Goal: Information Seeking & Learning: Learn about a topic

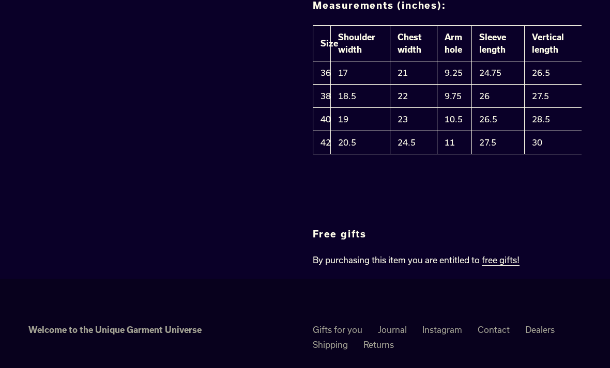
scroll to position [1170, 0]
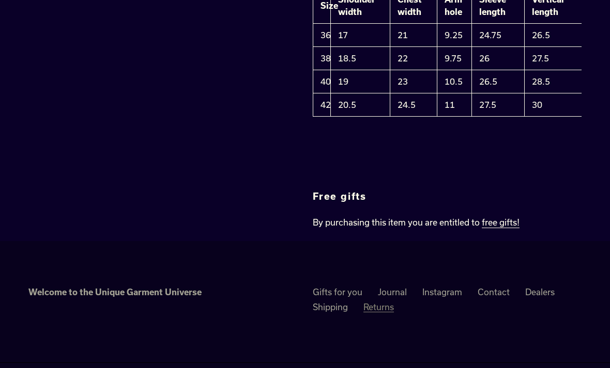
click at [385, 302] on link "Returns" at bounding box center [378, 307] width 30 height 10
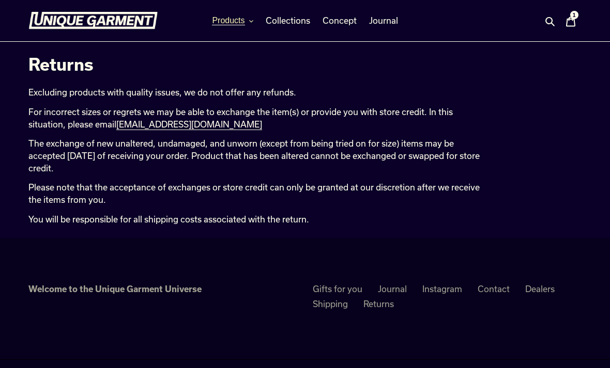
click at [252, 20] on icon "button" at bounding box center [251, 21] width 4 height 4
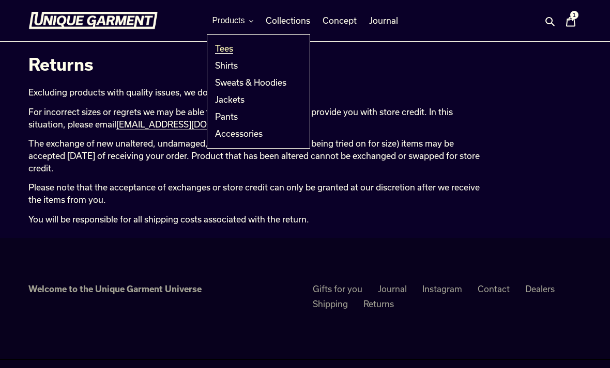
click at [233, 51] on span "Tees" at bounding box center [224, 48] width 18 height 10
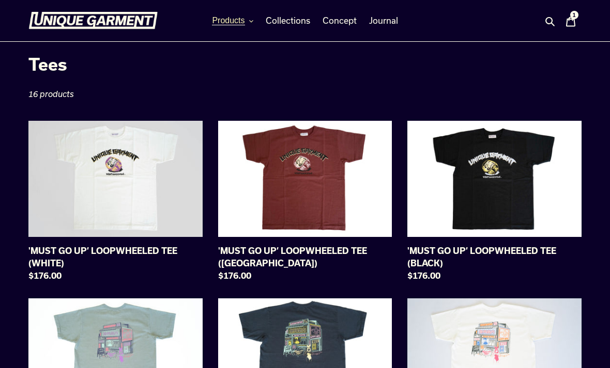
click at [253, 22] on icon "button" at bounding box center [251, 21] width 4 height 4
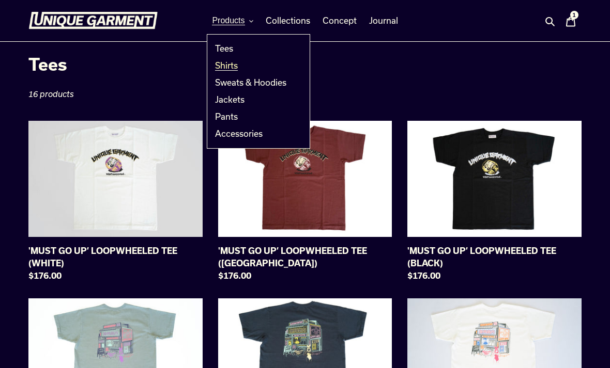
click at [248, 65] on link "Shirts" at bounding box center [250, 65] width 87 height 17
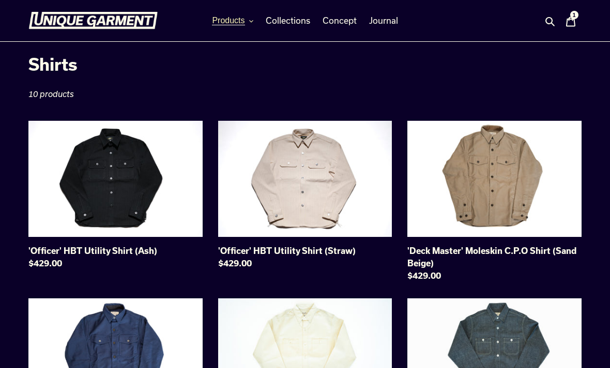
click at [253, 22] on icon "button" at bounding box center [251, 21] width 4 height 2
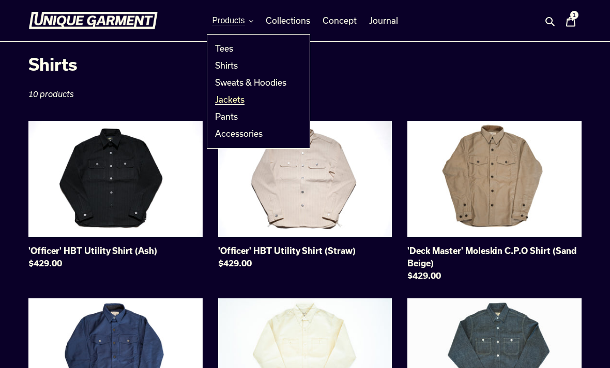
click at [236, 102] on span "Jackets" at bounding box center [229, 100] width 29 height 10
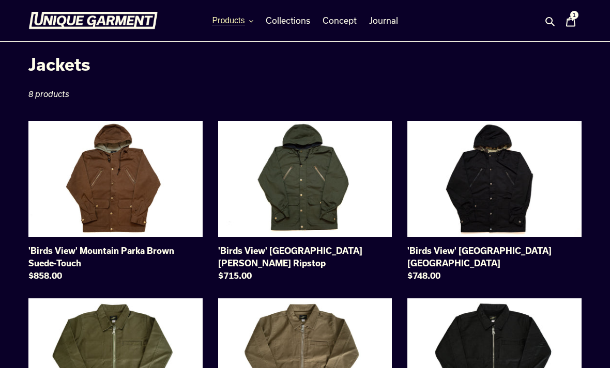
click at [255, 22] on button "Products" at bounding box center [232, 20] width 51 height 15
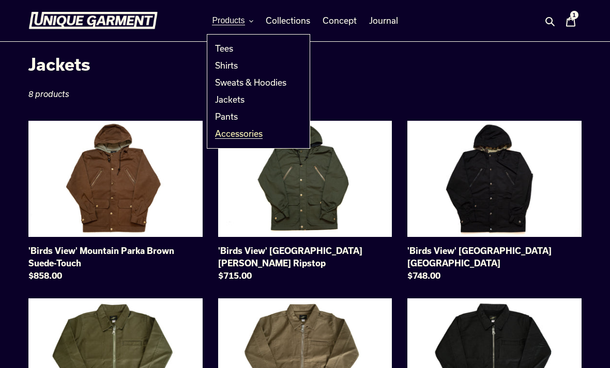
click at [248, 134] on span "Accessories" at bounding box center [239, 134] width 48 height 10
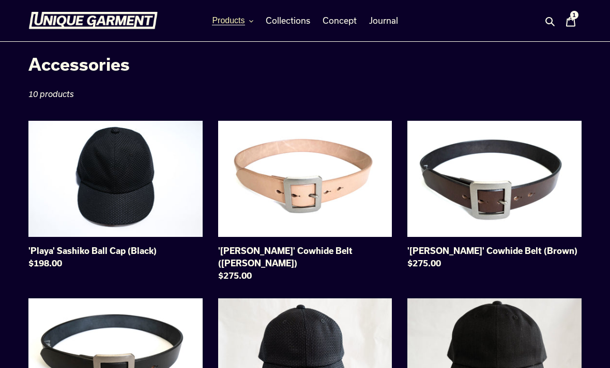
click at [251, 25] on button "Products" at bounding box center [232, 20] width 51 height 15
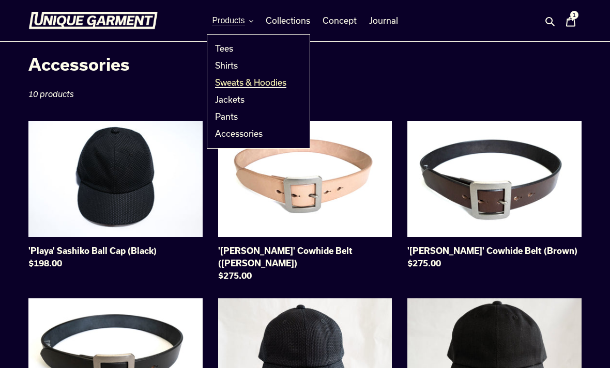
click at [252, 80] on span "Sweats & Hoodies" at bounding box center [250, 82] width 71 height 10
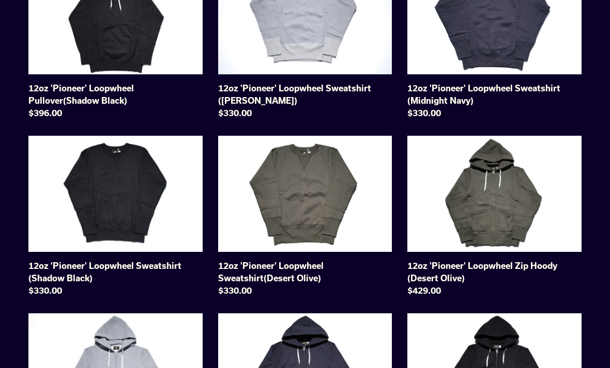
scroll to position [337, 0]
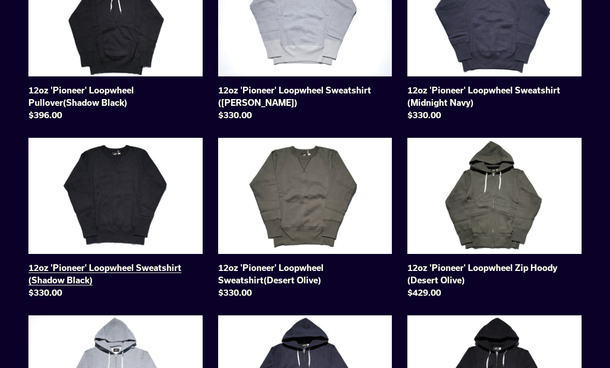
click at [110, 208] on link "12oz 'Pioneer' Loopwheel Sweatshirt (Shadow Black)" at bounding box center [115, 220] width 174 height 165
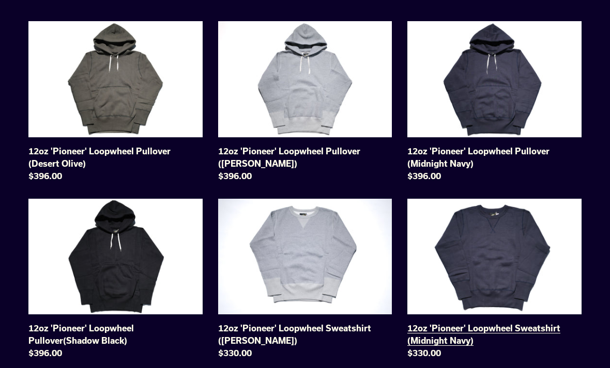
scroll to position [100, 0]
click at [315, 249] on link "12oz 'Pioneer' Loopwheel Sweatshirt (Heather Grey)" at bounding box center [305, 281] width 174 height 165
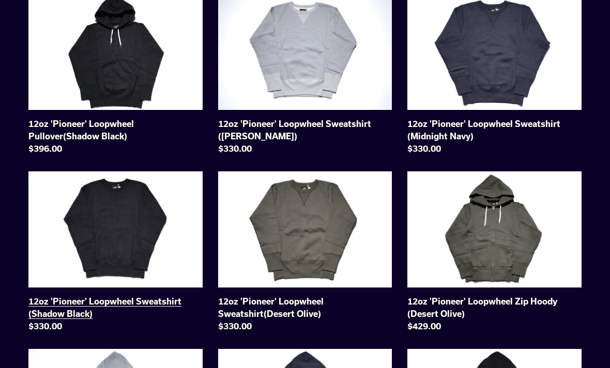
scroll to position [303, 0]
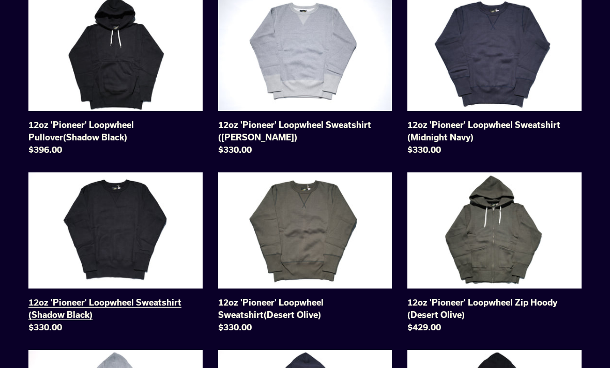
click at [134, 227] on link "12oz 'Pioneer' Loopwheel Sweatshirt (Shadow Black)" at bounding box center [115, 255] width 174 height 165
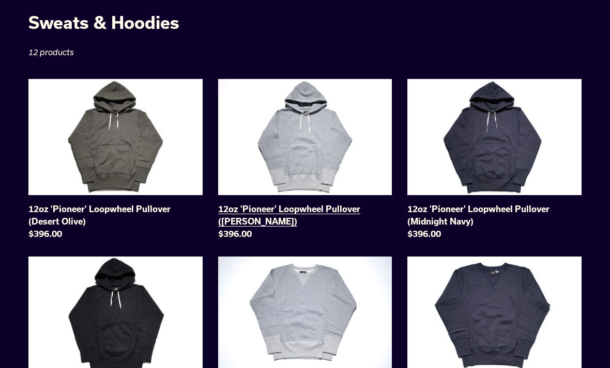
click at [323, 134] on link "12oz 'Pioneer' Loopwheel Pullover (Heather Grey)" at bounding box center [305, 161] width 174 height 165
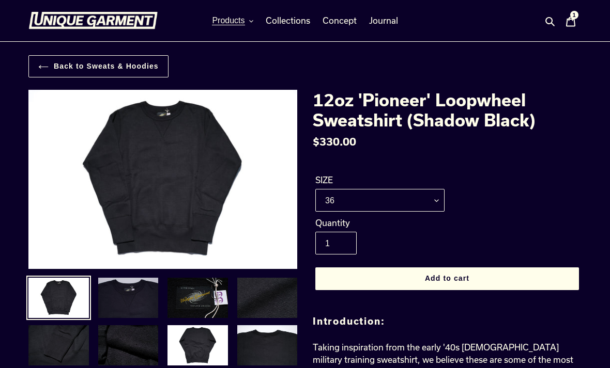
click at [140, 297] on img at bounding box center [128, 298] width 63 height 42
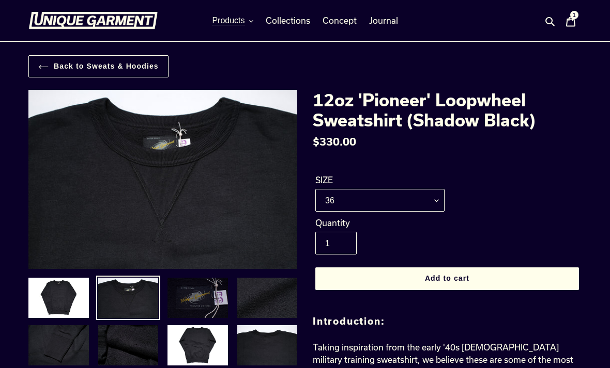
click at [201, 306] on img at bounding box center [197, 298] width 63 height 42
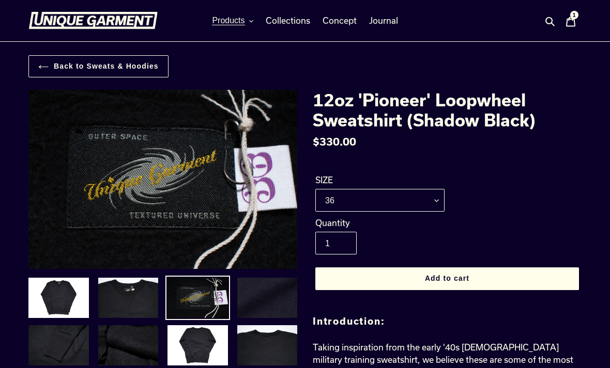
click at [276, 300] on img at bounding box center [267, 298] width 63 height 42
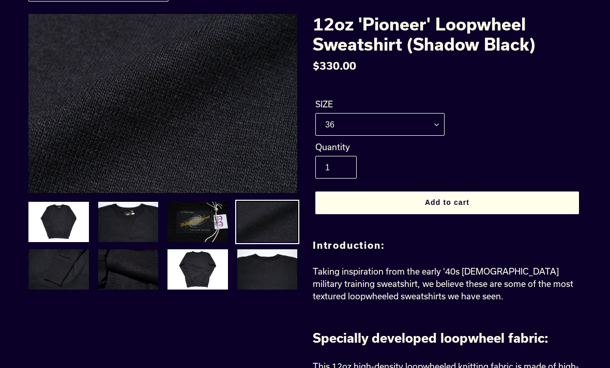
scroll to position [76, 0]
click at [62, 275] on img at bounding box center [58, 269] width 63 height 42
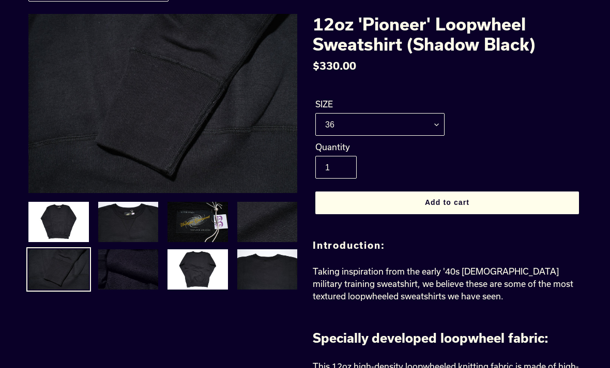
click at [118, 285] on img at bounding box center [128, 269] width 63 height 42
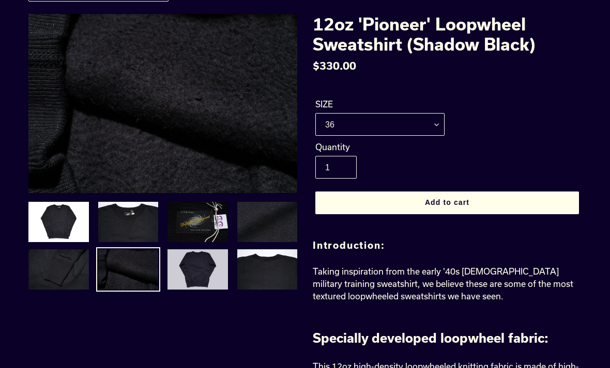
click at [203, 279] on img at bounding box center [197, 269] width 63 height 42
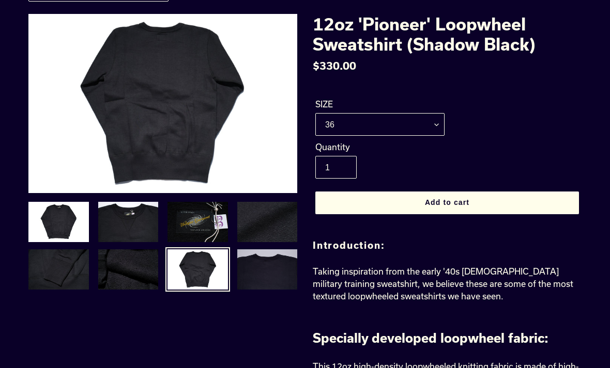
click at [266, 266] on img at bounding box center [267, 269] width 63 height 42
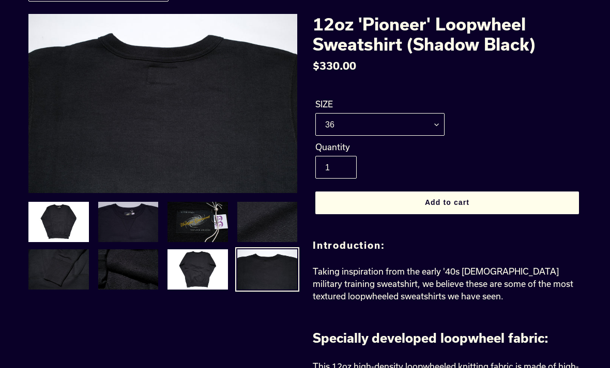
click at [113, 223] on img at bounding box center [128, 222] width 63 height 42
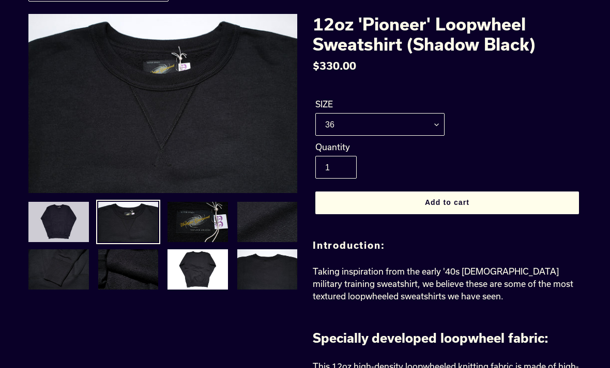
click at [64, 209] on img at bounding box center [58, 222] width 63 height 42
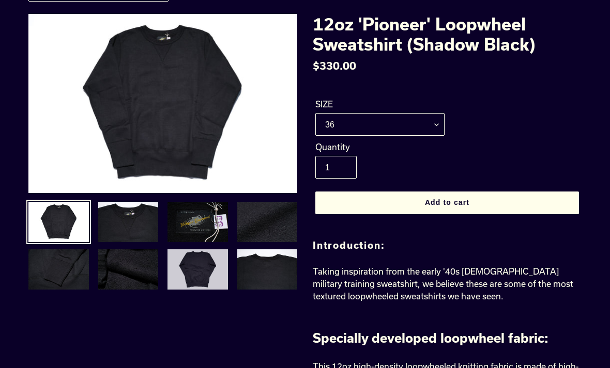
click at [198, 260] on img at bounding box center [197, 269] width 63 height 42
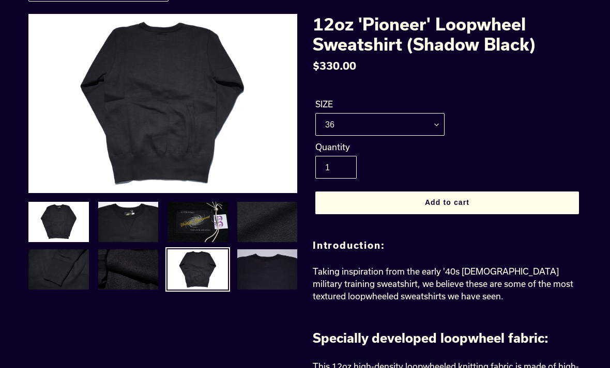
click at [261, 262] on img at bounding box center [267, 269] width 63 height 42
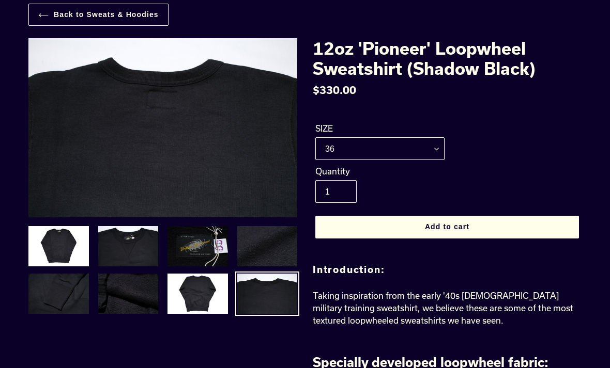
scroll to position [0, 0]
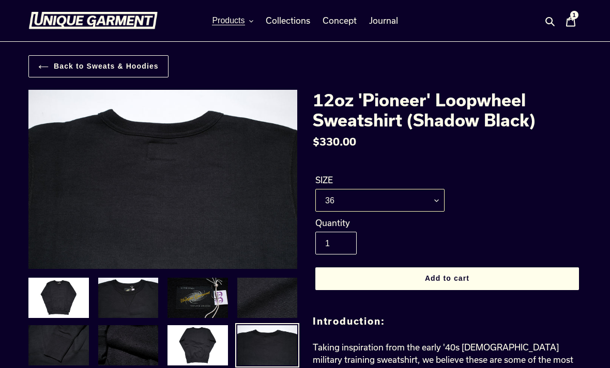
click at [433, 201] on select "36 38 40 42" at bounding box center [379, 200] width 129 height 23
select select "40"
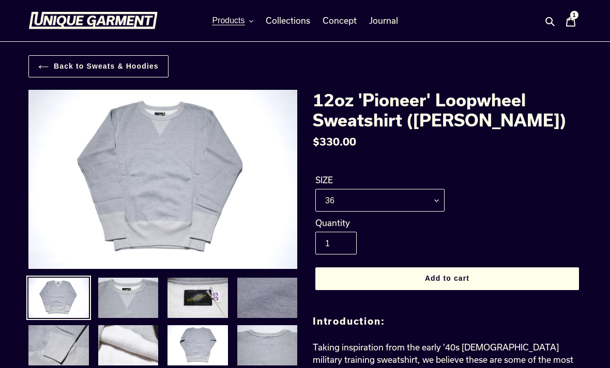
click at [264, 295] on img at bounding box center [267, 298] width 63 height 42
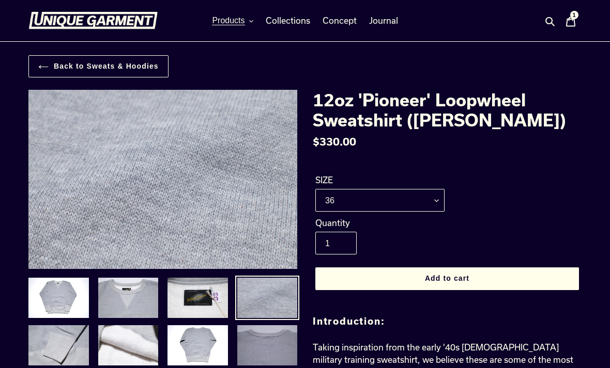
click at [275, 354] on img at bounding box center [267, 345] width 63 height 42
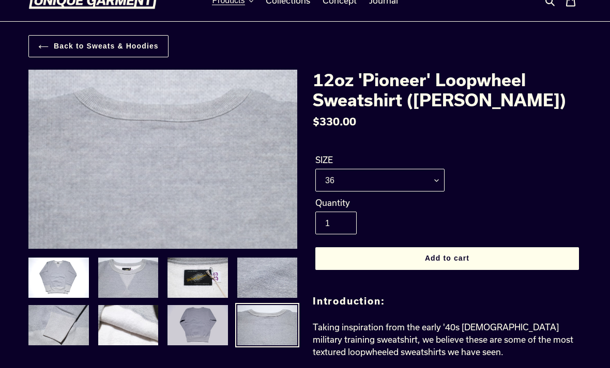
scroll to position [23, 0]
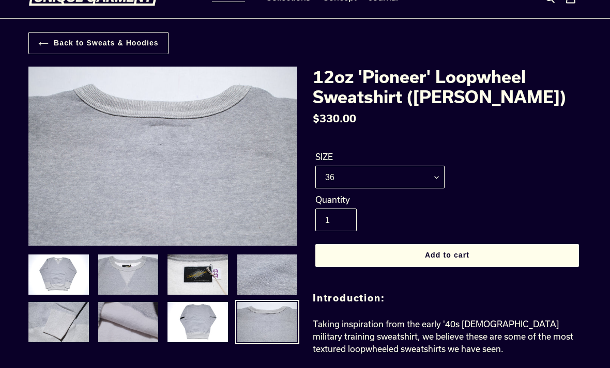
click at [141, 329] on img at bounding box center [128, 322] width 63 height 42
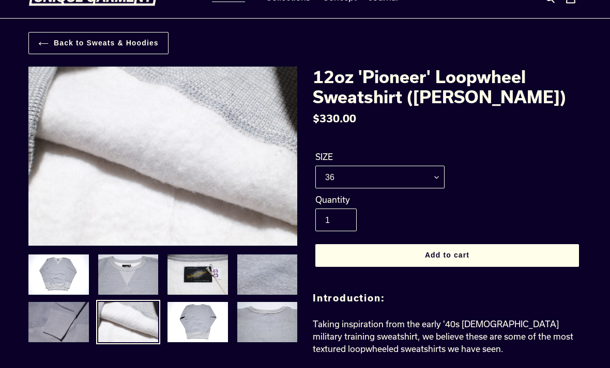
click at [79, 326] on img at bounding box center [58, 322] width 63 height 42
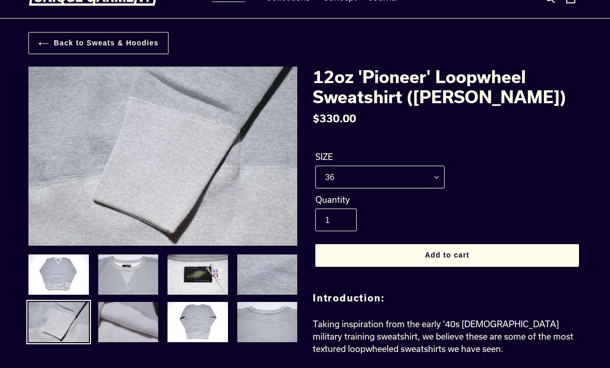
click at [126, 326] on img at bounding box center [128, 322] width 63 height 42
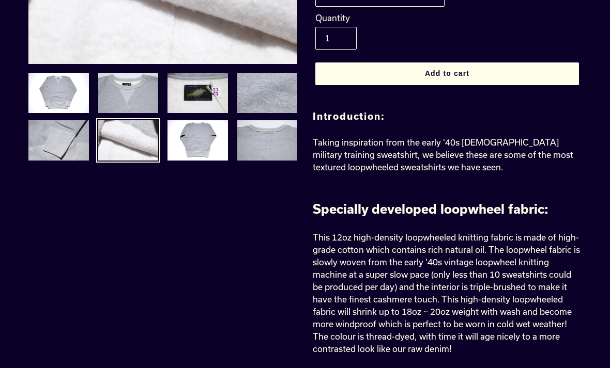
scroll to position [0, 0]
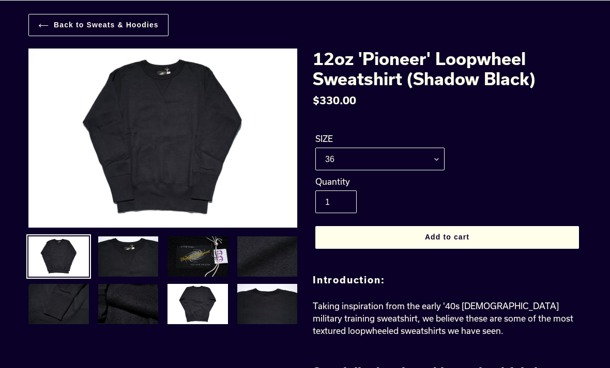
scroll to position [52, 0]
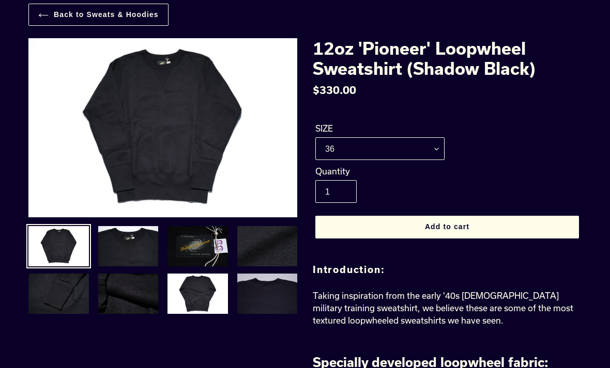
click at [259, 313] on img at bounding box center [267, 294] width 63 height 42
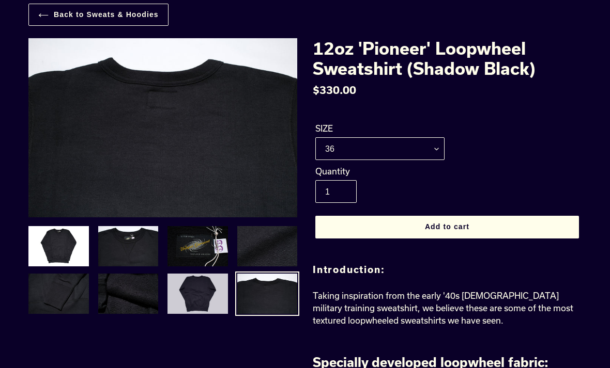
click at [192, 291] on img at bounding box center [197, 294] width 63 height 42
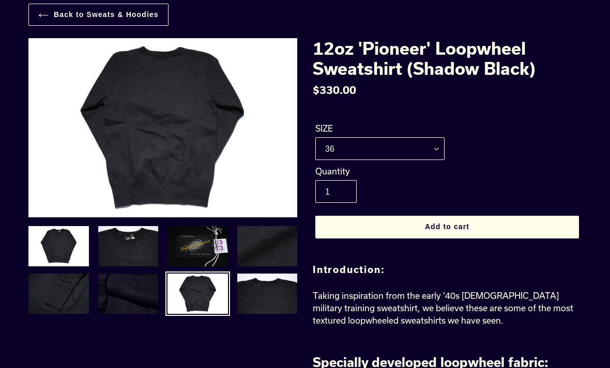
click at [148, 295] on img at bounding box center [128, 294] width 63 height 42
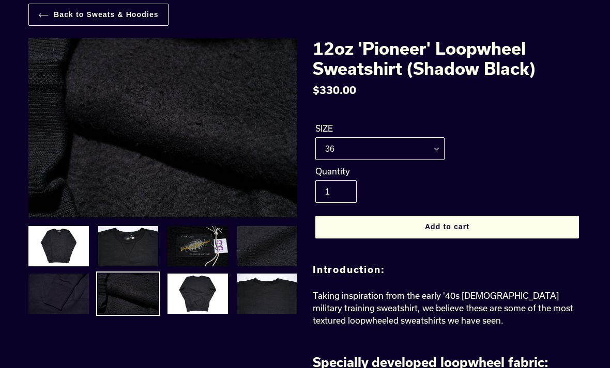
click at [87, 298] on img at bounding box center [58, 294] width 63 height 42
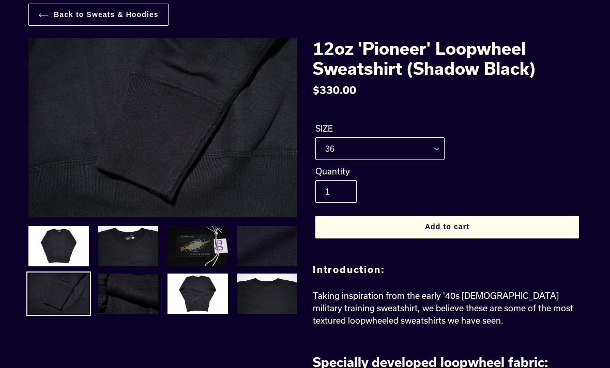
click at [260, 254] on img at bounding box center [267, 246] width 63 height 42
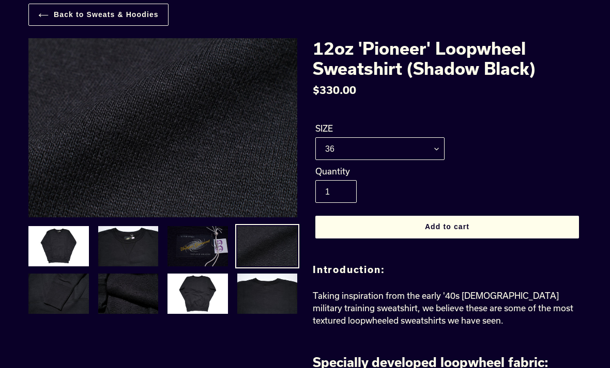
click at [208, 252] on img at bounding box center [197, 246] width 63 height 42
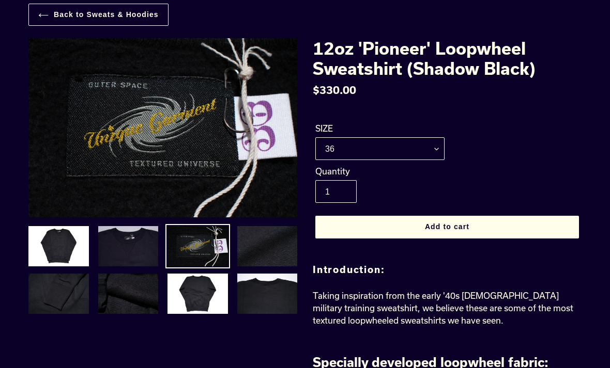
click at [147, 247] on img at bounding box center [128, 246] width 63 height 42
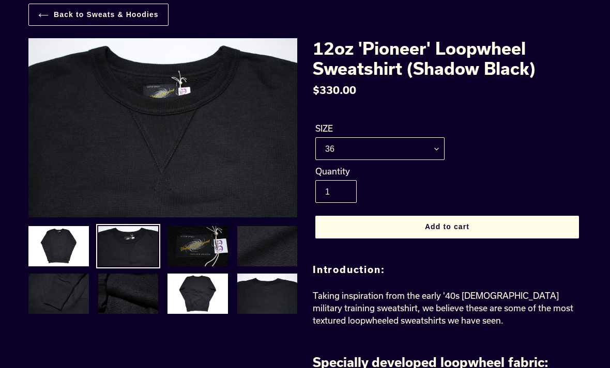
click at [113, 242] on img at bounding box center [128, 246] width 63 height 42
click at [56, 251] on img at bounding box center [58, 246] width 63 height 42
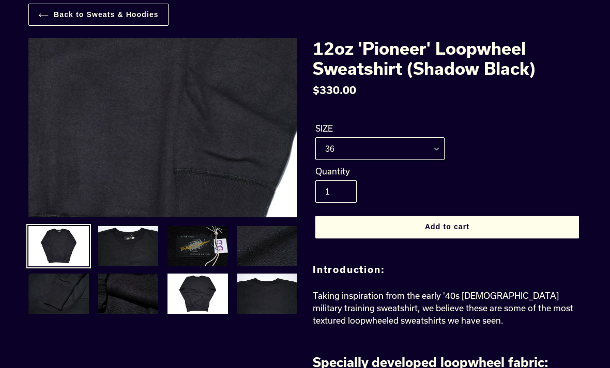
click at [199, 159] on img at bounding box center [56, 36] width 1058 height 705
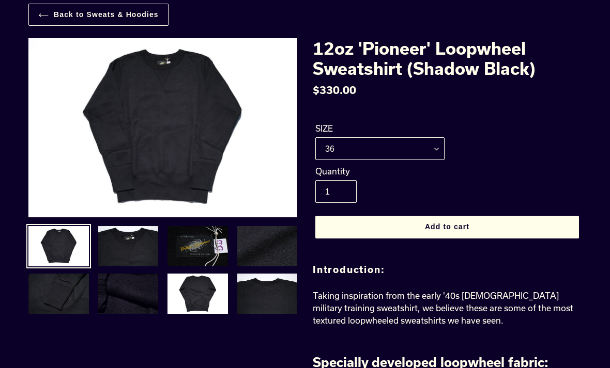
click at [142, 288] on img at bounding box center [128, 294] width 63 height 42
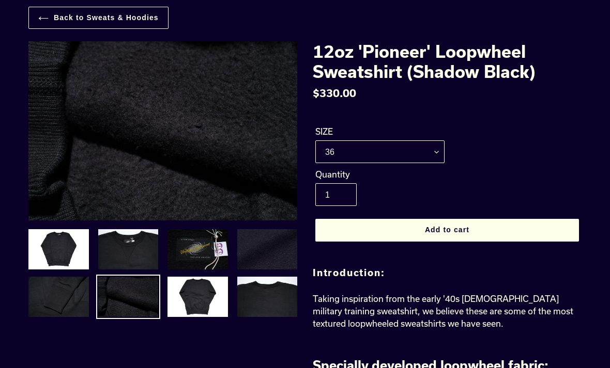
scroll to position [0, 0]
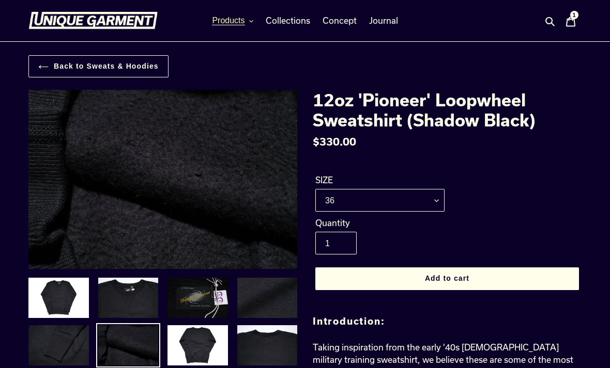
click at [247, 22] on button "Products" at bounding box center [232, 20] width 51 height 15
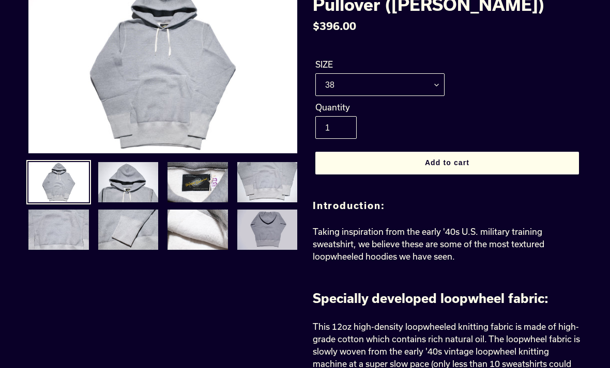
scroll to position [126, 0]
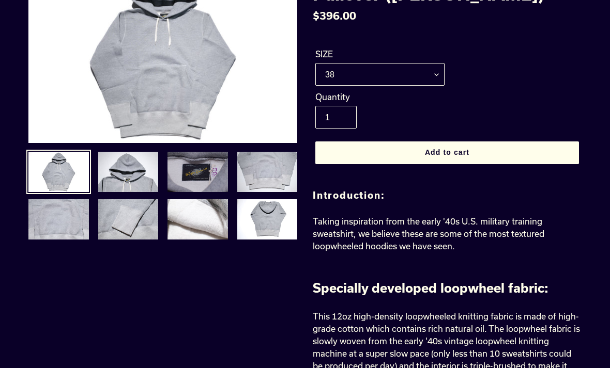
click at [195, 164] on img at bounding box center [197, 172] width 63 height 42
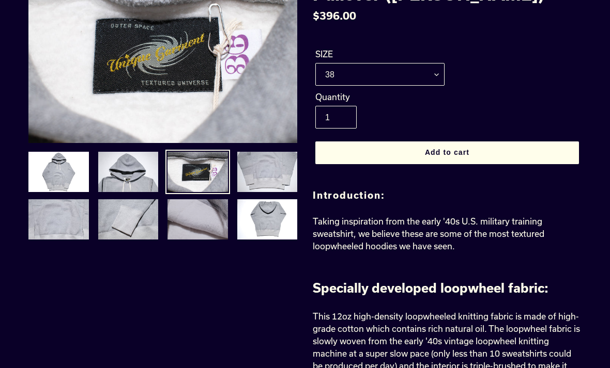
click at [211, 216] on img at bounding box center [197, 219] width 63 height 42
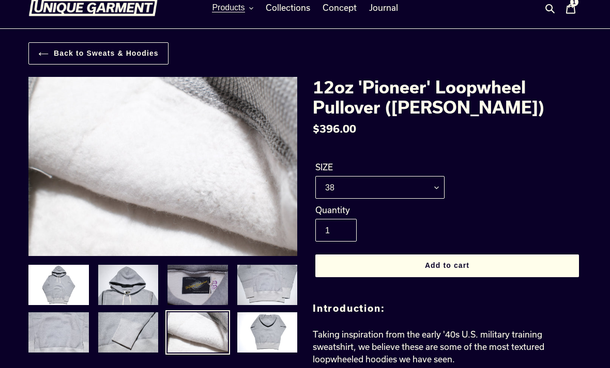
scroll to position [13, 0]
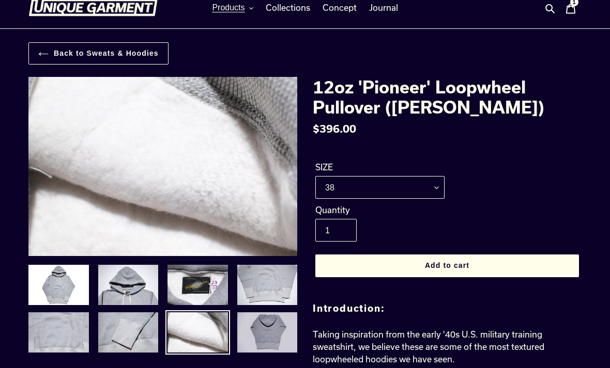
click at [266, 338] on img at bounding box center [267, 332] width 63 height 42
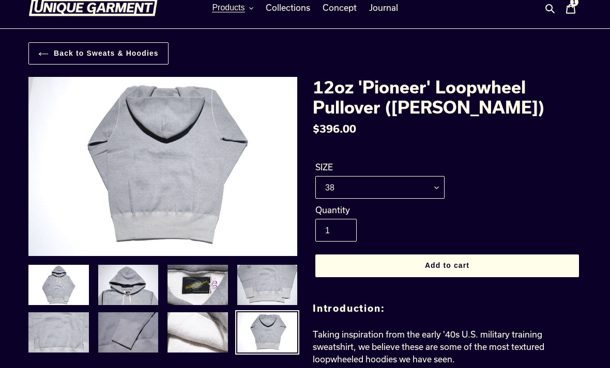
click at [145, 339] on img at bounding box center [128, 332] width 63 height 42
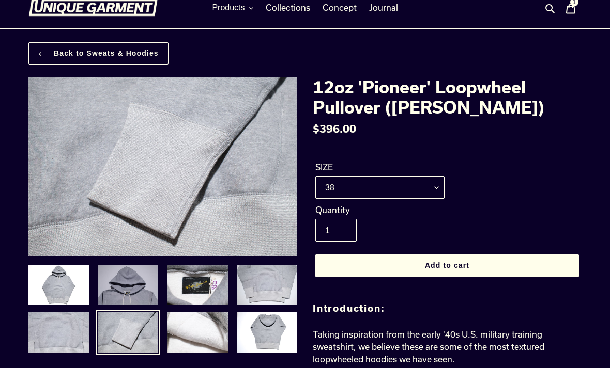
click at [141, 291] on img at bounding box center [128, 285] width 63 height 42
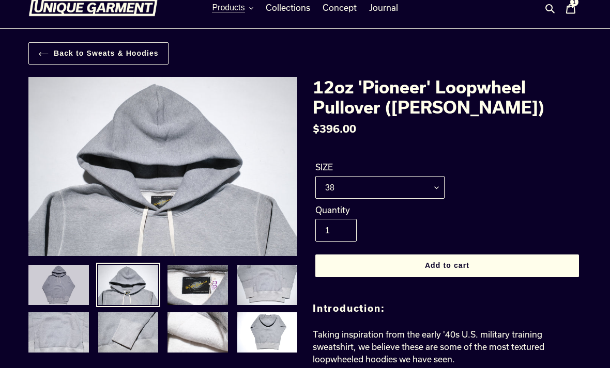
click at [68, 290] on img at bounding box center [58, 285] width 63 height 42
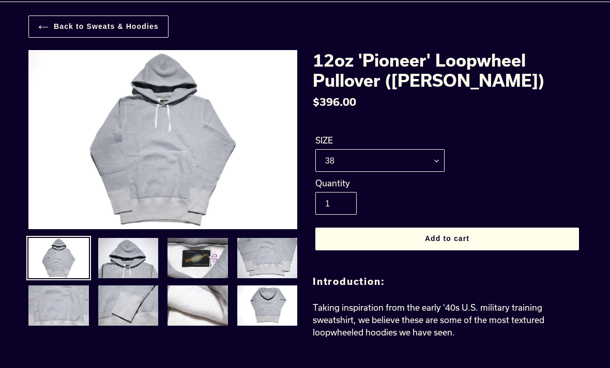
scroll to position [0, 0]
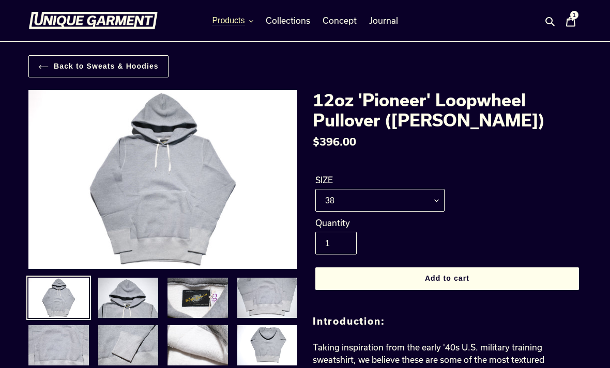
click at [251, 21] on icon "button" at bounding box center [251, 21] width 4 height 4
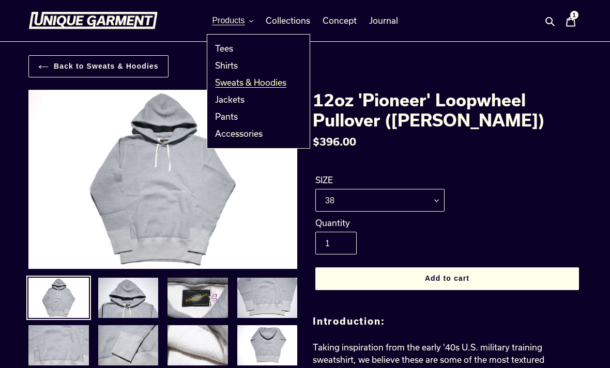
click at [267, 84] on span "Sweats & Hoodies" at bounding box center [250, 82] width 71 height 10
click at [534, 156] on div "12oz 'Pioneer' Loopwheel Pullover (Heather Grey) Regular price $396.00 Sale pri…" at bounding box center [447, 195] width 269 height 211
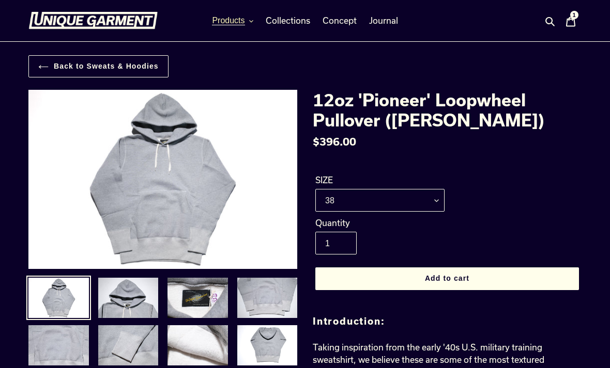
click at [248, 20] on button "Products" at bounding box center [232, 20] width 51 height 15
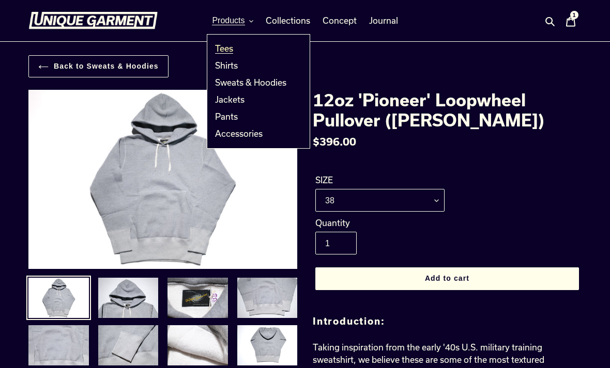
click at [237, 51] on link "Tees" at bounding box center [250, 48] width 87 height 17
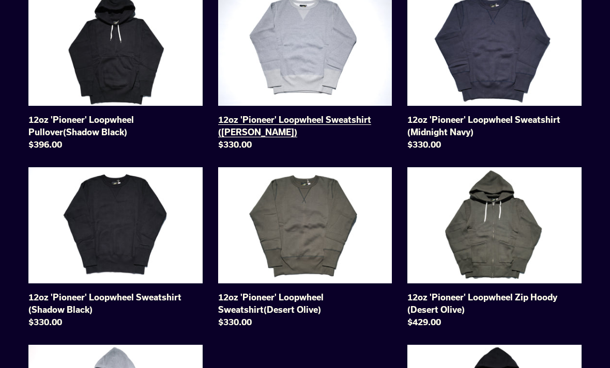
scroll to position [303, 0]
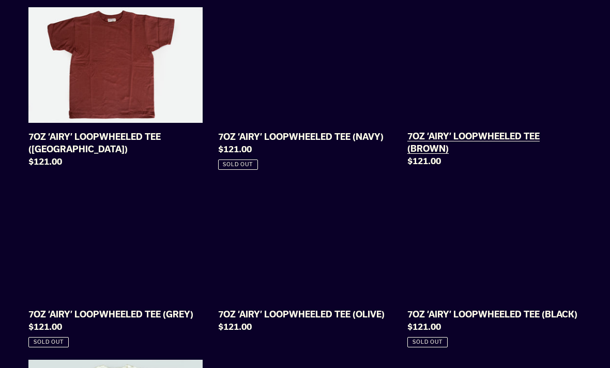
scroll to position [671, 0]
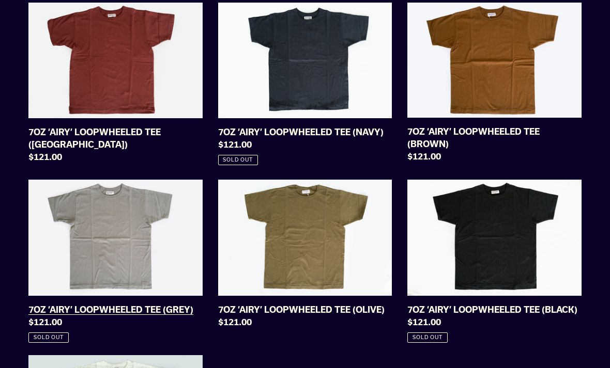
click at [138, 264] on link "7OZ ‘AIRY’ LOOPWHEELED TEE (GREY)" at bounding box center [115, 261] width 174 height 163
